Goal: Task Accomplishment & Management: Complete application form

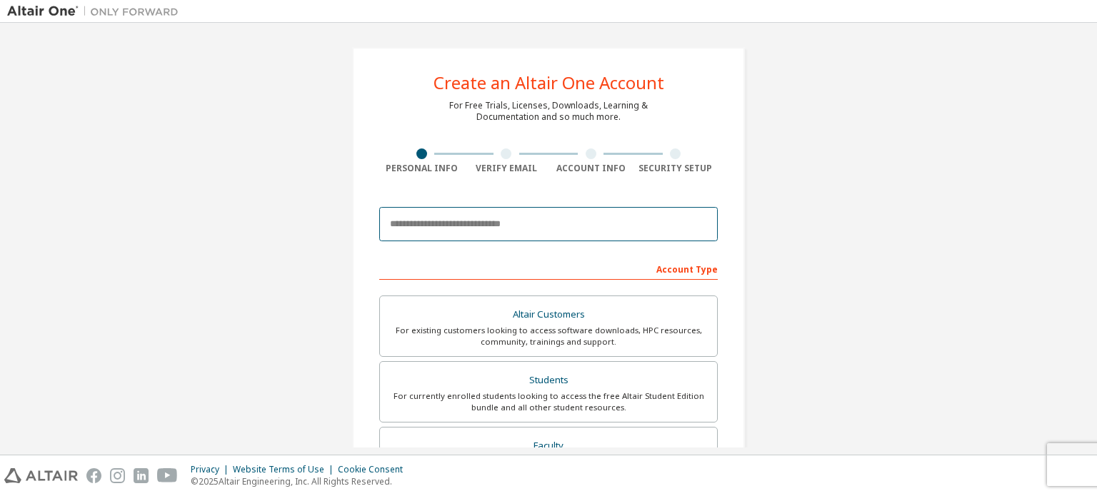
click at [517, 233] on input "email" at bounding box center [548, 224] width 339 height 34
type input "*"
